Goal: Find specific page/section: Find specific page/section

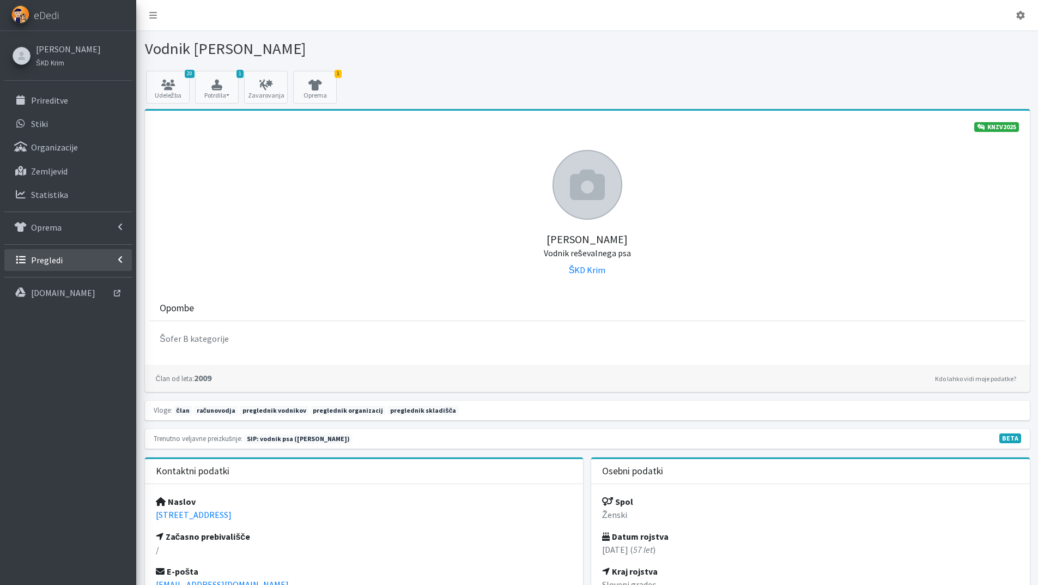
click at [56, 257] on p "Pregledi" at bounding box center [47, 259] width 32 height 11
click at [57, 276] on link "Vodniki" at bounding box center [67, 283] width 127 height 22
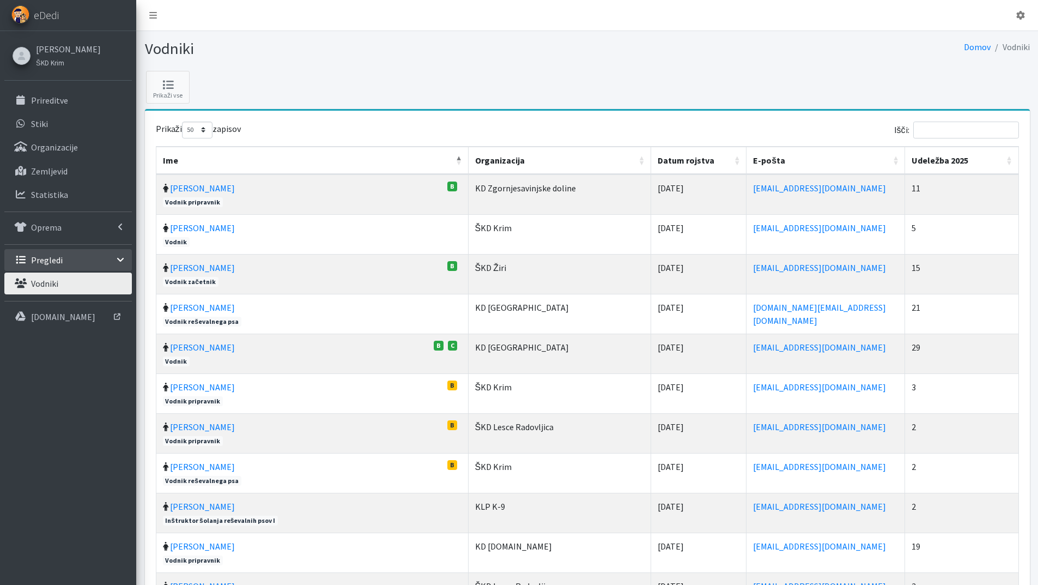
select select "50"
click at [943, 128] on input "Išči:" at bounding box center [966, 129] width 106 height 17
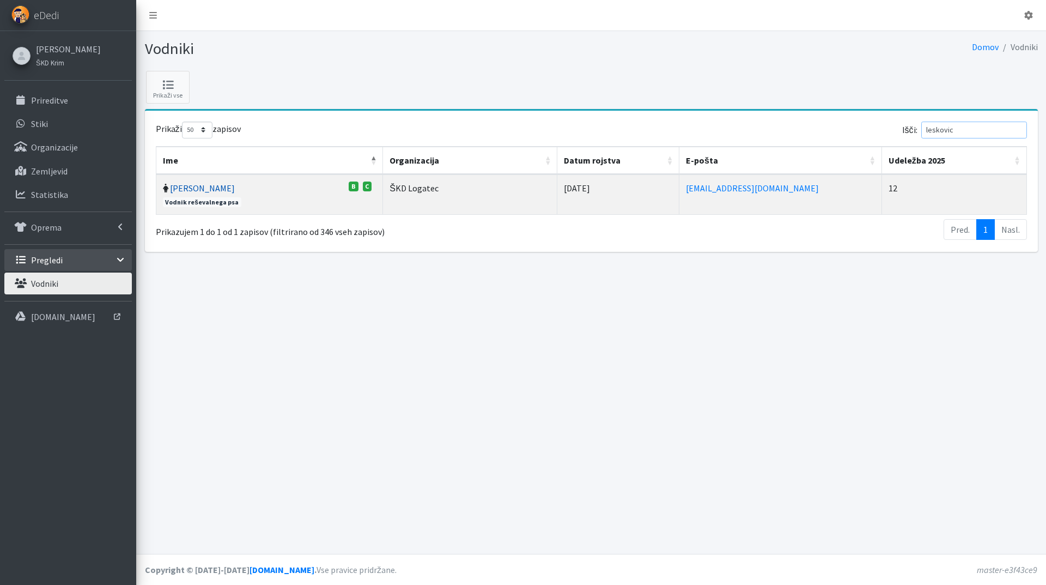
type input "leskovic"
click at [184, 186] on link "[PERSON_NAME]" at bounding box center [202, 187] width 65 height 11
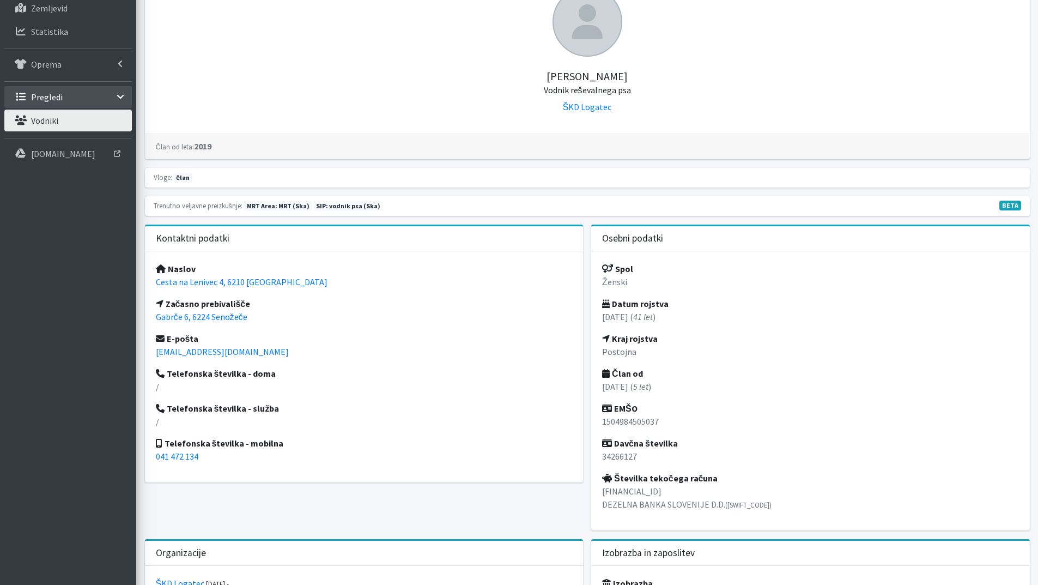
scroll to position [163, 0]
